Goal: Information Seeking & Learning: Learn about a topic

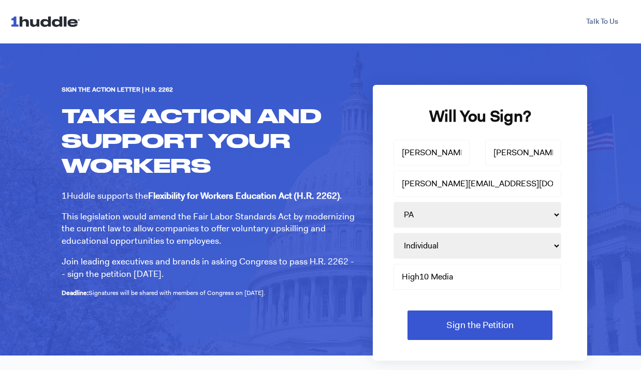
select select "PA"
select select "Individual"
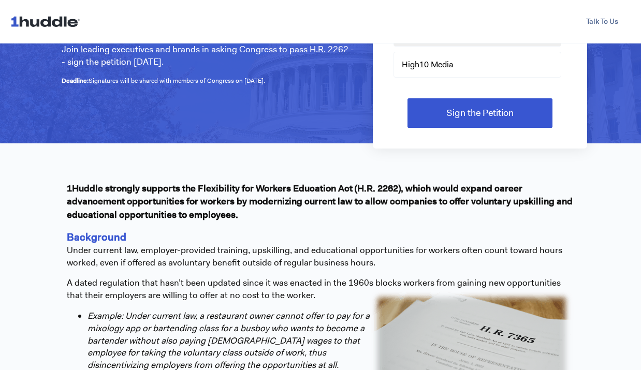
scroll to position [218, 0]
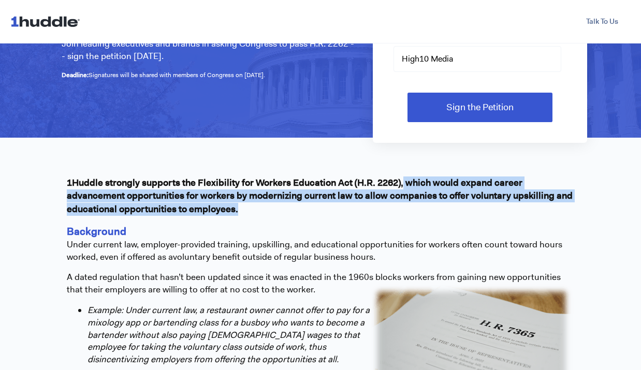
drag, startPoint x: 403, startPoint y: 184, endPoint x: 306, endPoint y: 204, distance: 98.9
click at [306, 204] on p "1Huddle strongly supports the Flexibility for Workers Education Act (H.R. 2262)…" at bounding box center [321, 196] width 508 height 39
copy span "which would expand career advancement opportunities for workers by modernizing …"
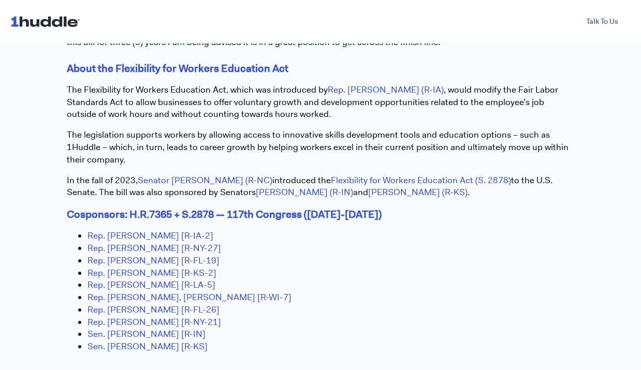
scroll to position [775, 0]
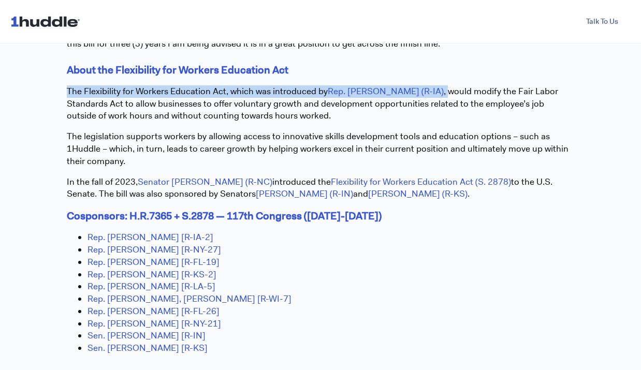
drag, startPoint x: 65, startPoint y: 90, endPoint x: 426, endPoint y: 91, distance: 360.6
click at [426, 91] on div "1Huddle strongly supports the Flexibility for Workers Education Act (H.R. 2262)…" at bounding box center [321, 11] width 518 height 794
copy p "The Flexibility for Workers Education Act, which was introduced by Rep. [PERSON…"
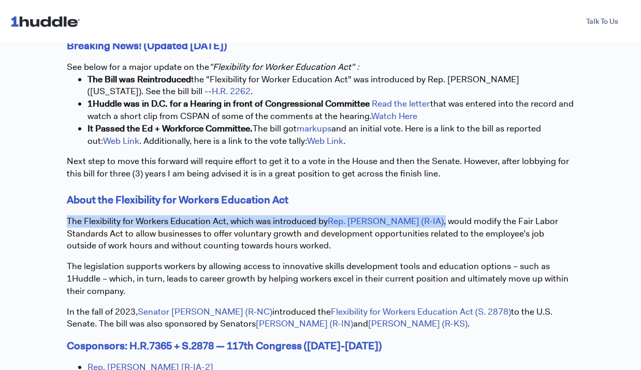
scroll to position [646, 0]
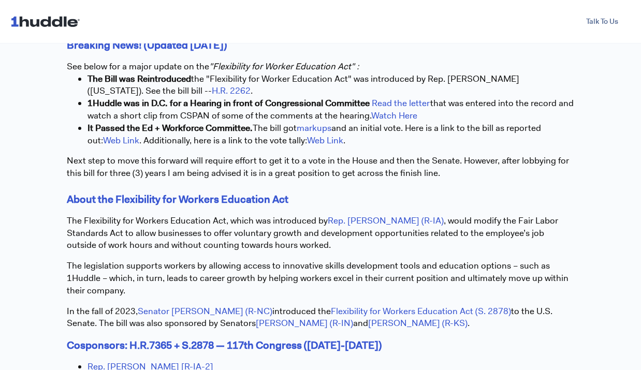
click at [319, 254] on span "1Huddle strongly supports the Flexibility for Workers Education Act (H.R. 2262)…" at bounding box center [321, 140] width 508 height 783
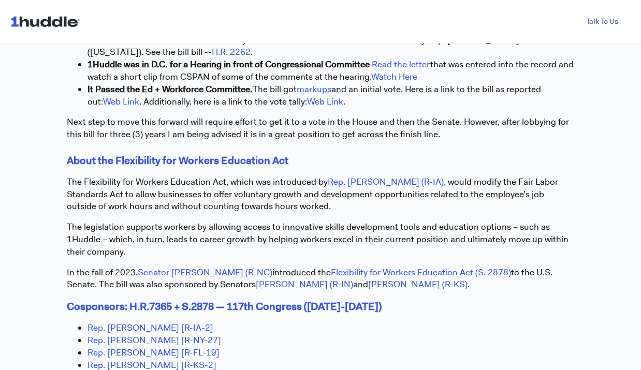
scroll to position [685, 0]
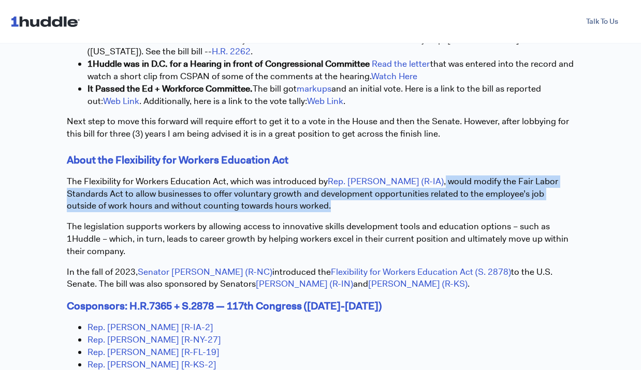
drag, startPoint x: 294, startPoint y: 209, endPoint x: 427, endPoint y: 183, distance: 135.7
click at [427, 183] on p "The Flexibility for Workers Education Act, which was introduced by Rep. [PERSON…" at bounding box center [321, 194] width 508 height 37
copy p "would modify the Fair Labor Standards Act to allow businesses to offer voluntar…"
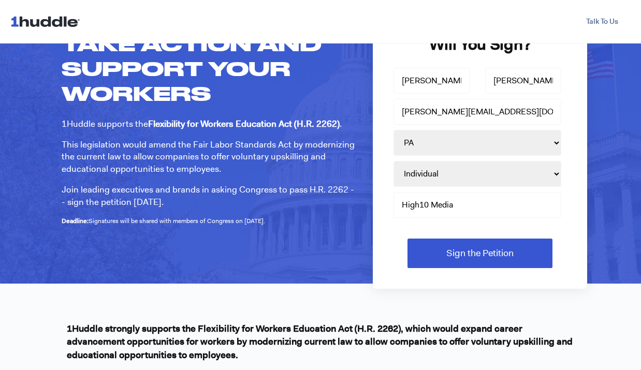
scroll to position [68, 0]
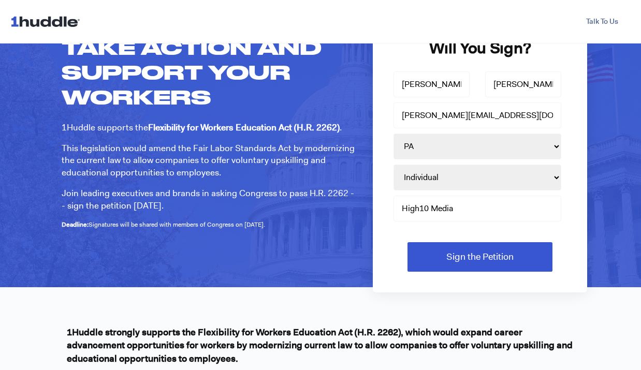
click at [219, 167] on p "This legislation would amend the Fair Labor Standards Act by modernizing the cu…" at bounding box center [210, 160] width 296 height 37
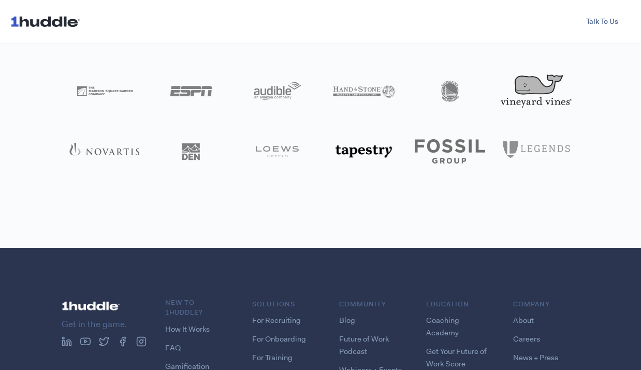
scroll to position [926, 0]
